Goal: Find specific page/section

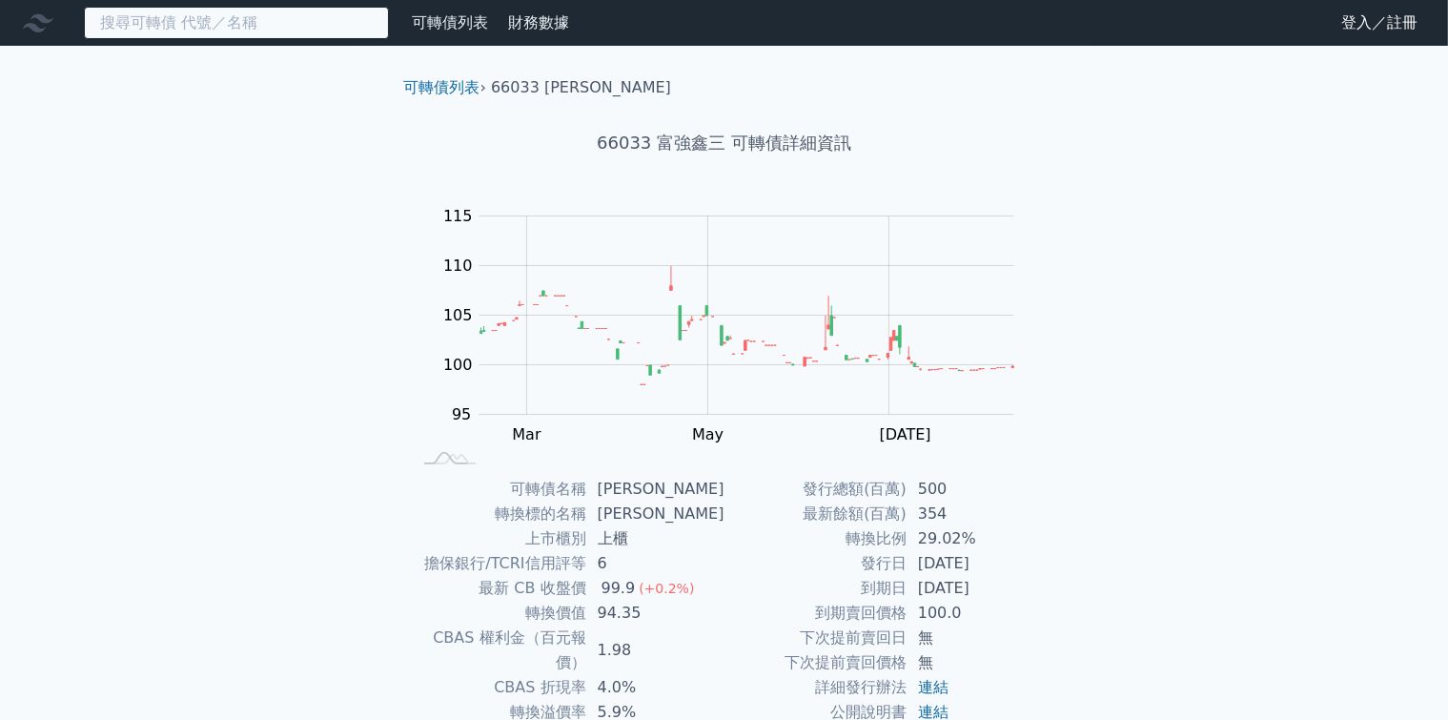
click at [300, 14] on input at bounding box center [236, 23] width 305 height 32
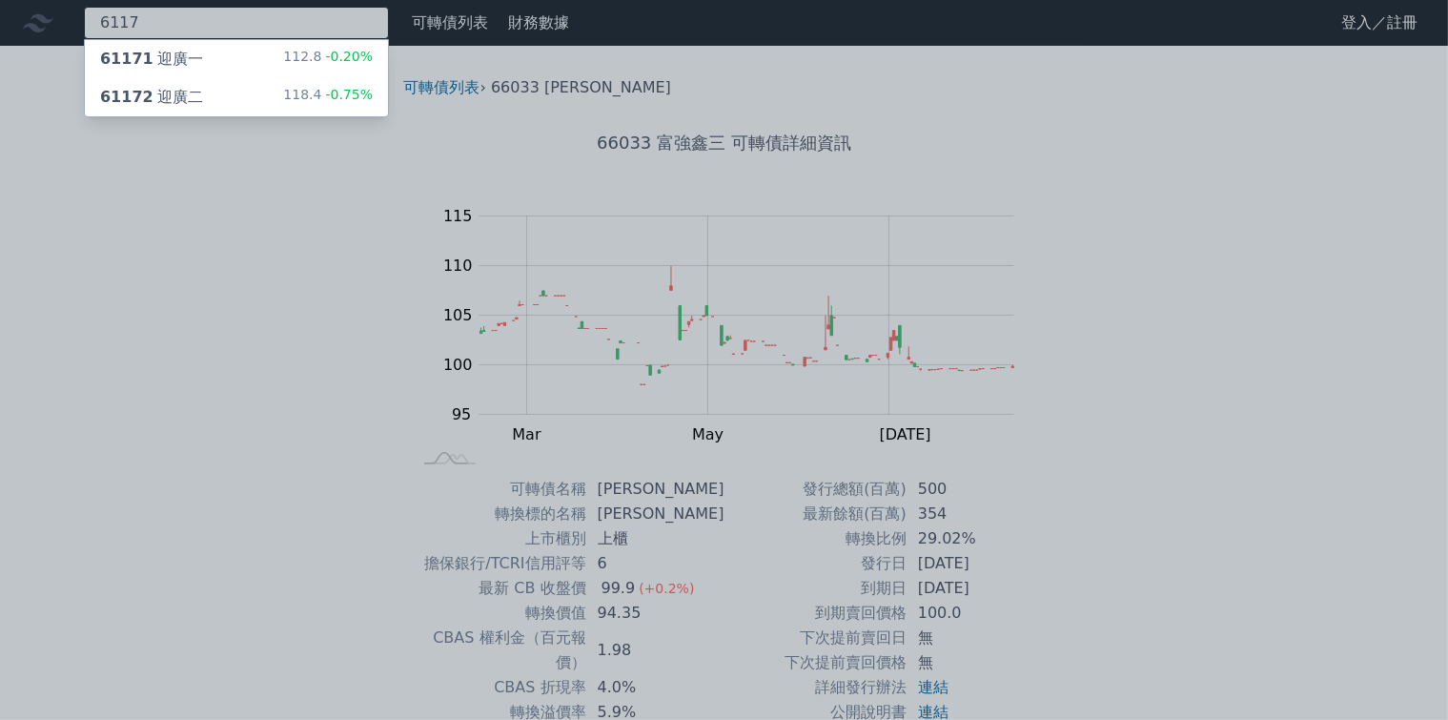
type input "6117"
click at [183, 86] on div "61172 迎廣二" at bounding box center [151, 97] width 103 height 23
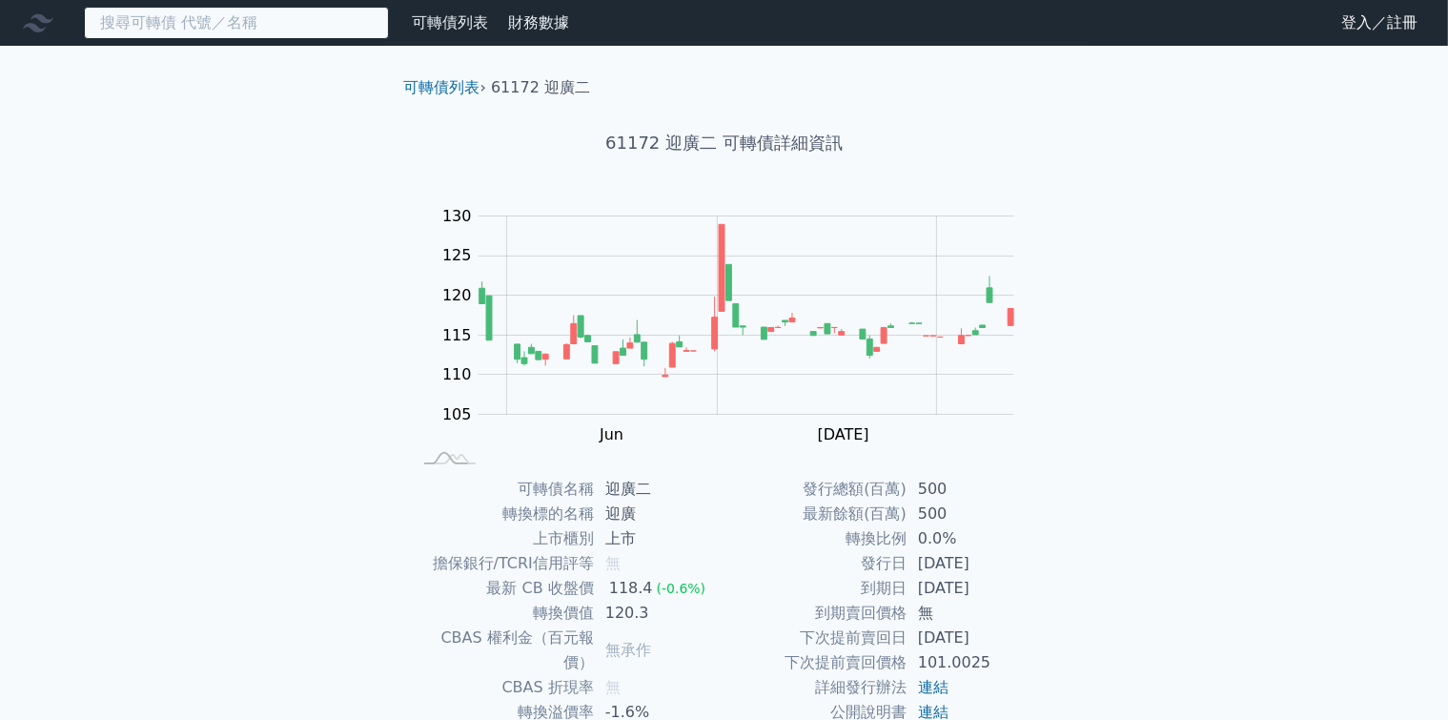
click at [234, 24] on input at bounding box center [236, 23] width 305 height 32
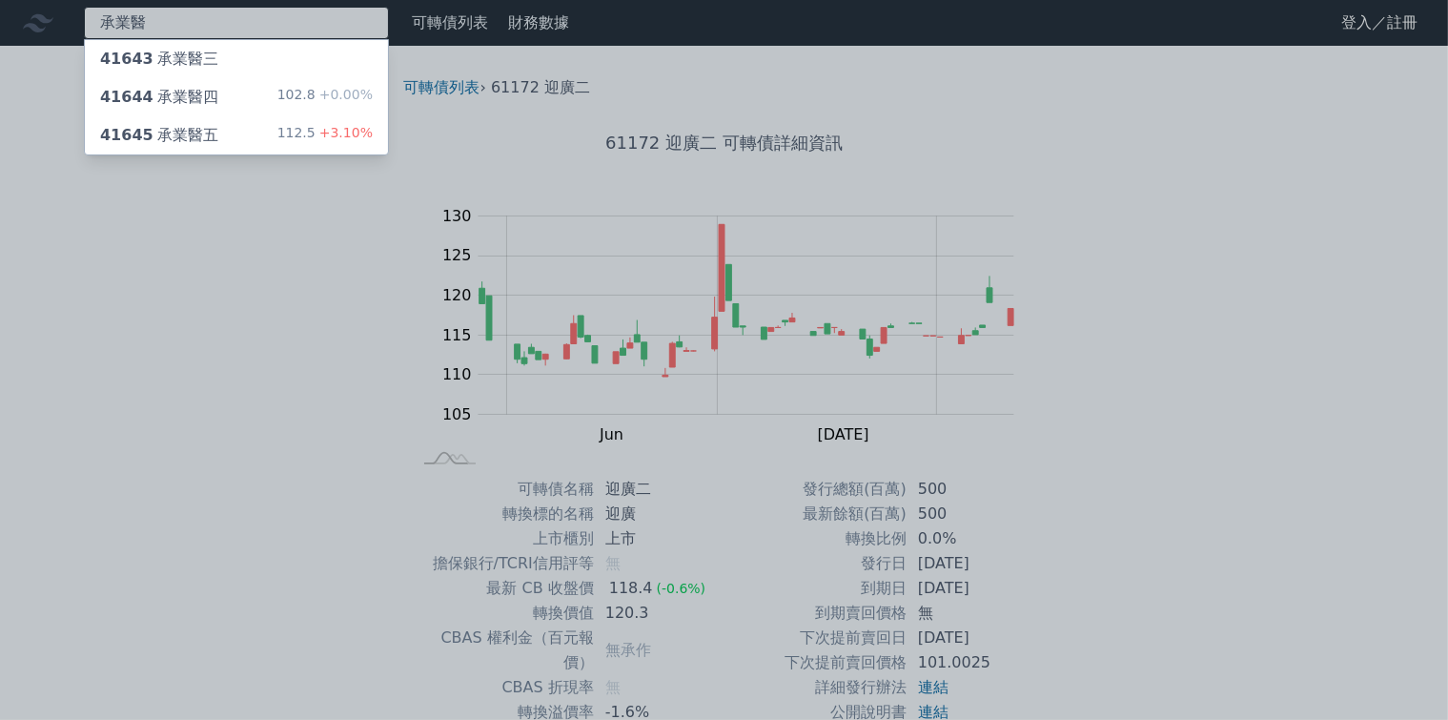
type input "承業醫"
click at [206, 132] on div "41645 承業醫五" at bounding box center [159, 135] width 118 height 23
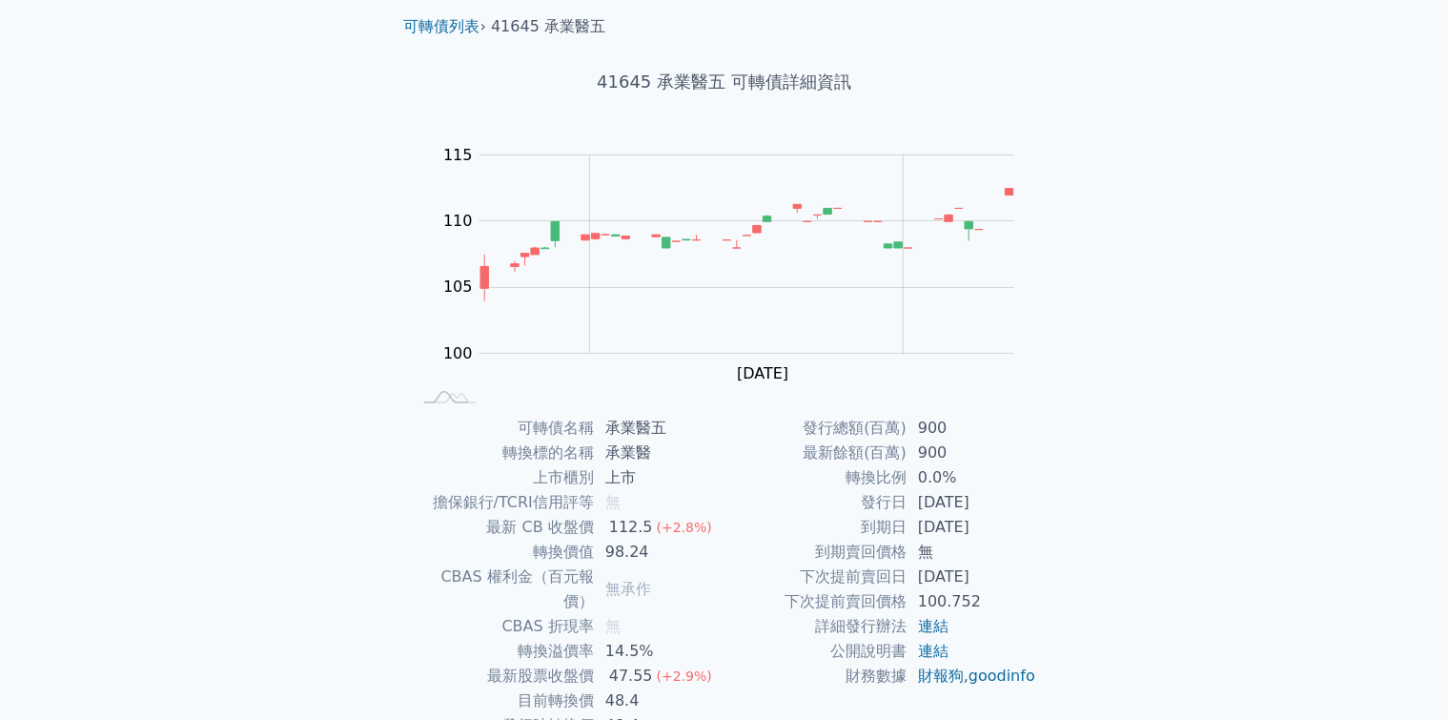
scroll to position [95, 0]
